Goal: Task Accomplishment & Management: Complete application form

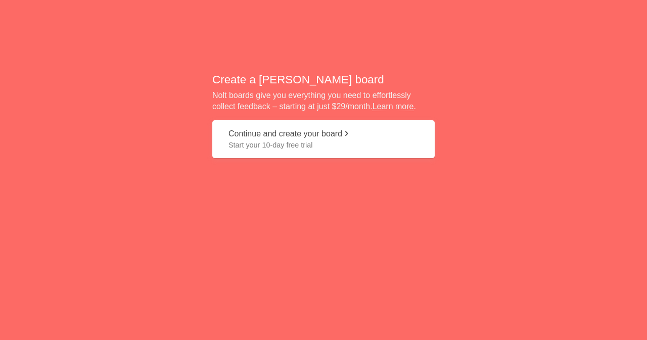
click at [287, 131] on button "Continue and create your board Start your 10-day free trial" at bounding box center [323, 139] width 222 height 38
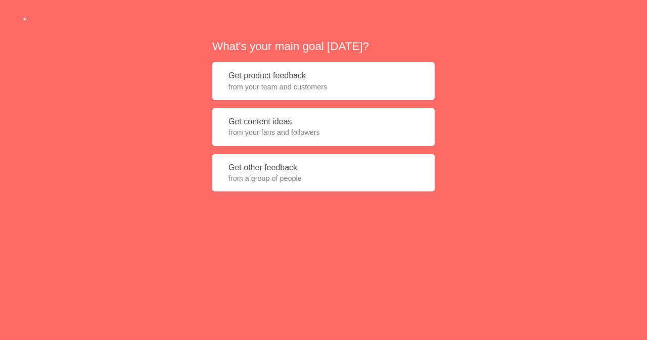
click at [302, 65] on button "Get product feedback from your team and customers" at bounding box center [323, 81] width 222 height 38
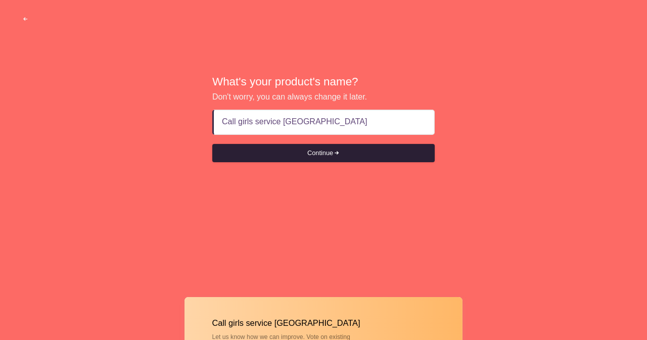
click at [321, 157] on button "Continue" at bounding box center [323, 153] width 222 height 18
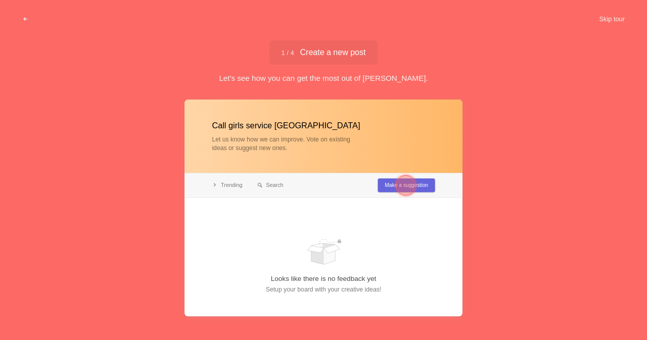
type input "Call girls service [GEOGRAPHIC_DATA]"
click at [403, 185] on div at bounding box center [406, 185] width 20 height 20
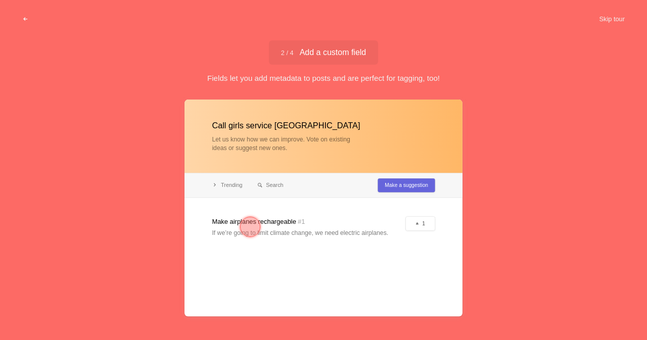
click at [404, 276] on div at bounding box center [324, 208] width 278 height 217
click at [243, 224] on div at bounding box center [250, 227] width 20 height 20
click at [232, 227] on div at bounding box center [250, 227] width 36 height 36
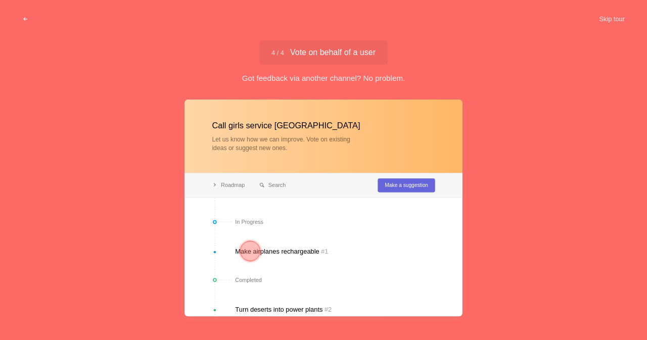
click at [250, 246] on div at bounding box center [250, 251] width 20 height 20
